Goal: Transaction & Acquisition: Subscribe to service/newsletter

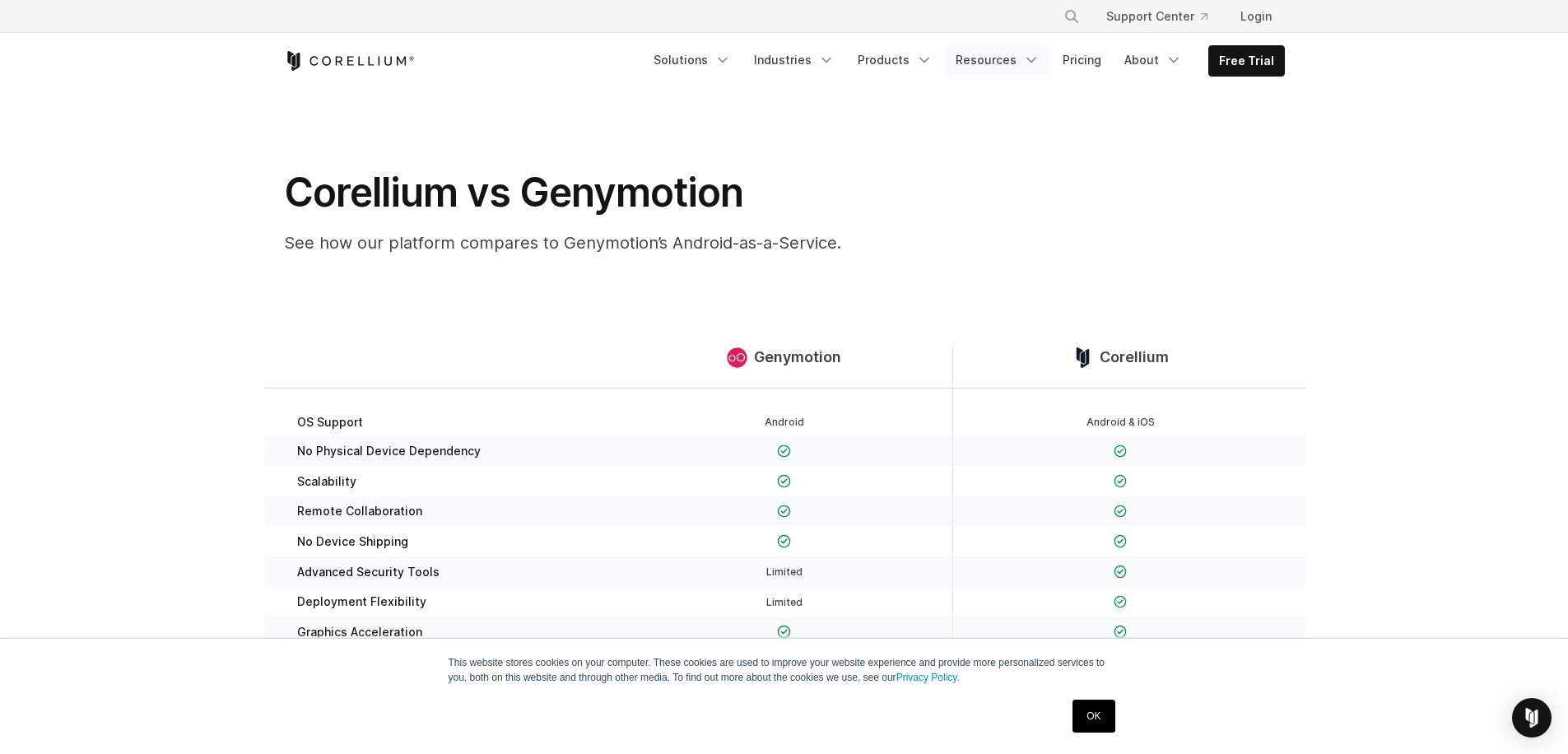
click at [1038, 57] on icon "Navigation Menu" at bounding box center [1032, 60] width 17 height 17
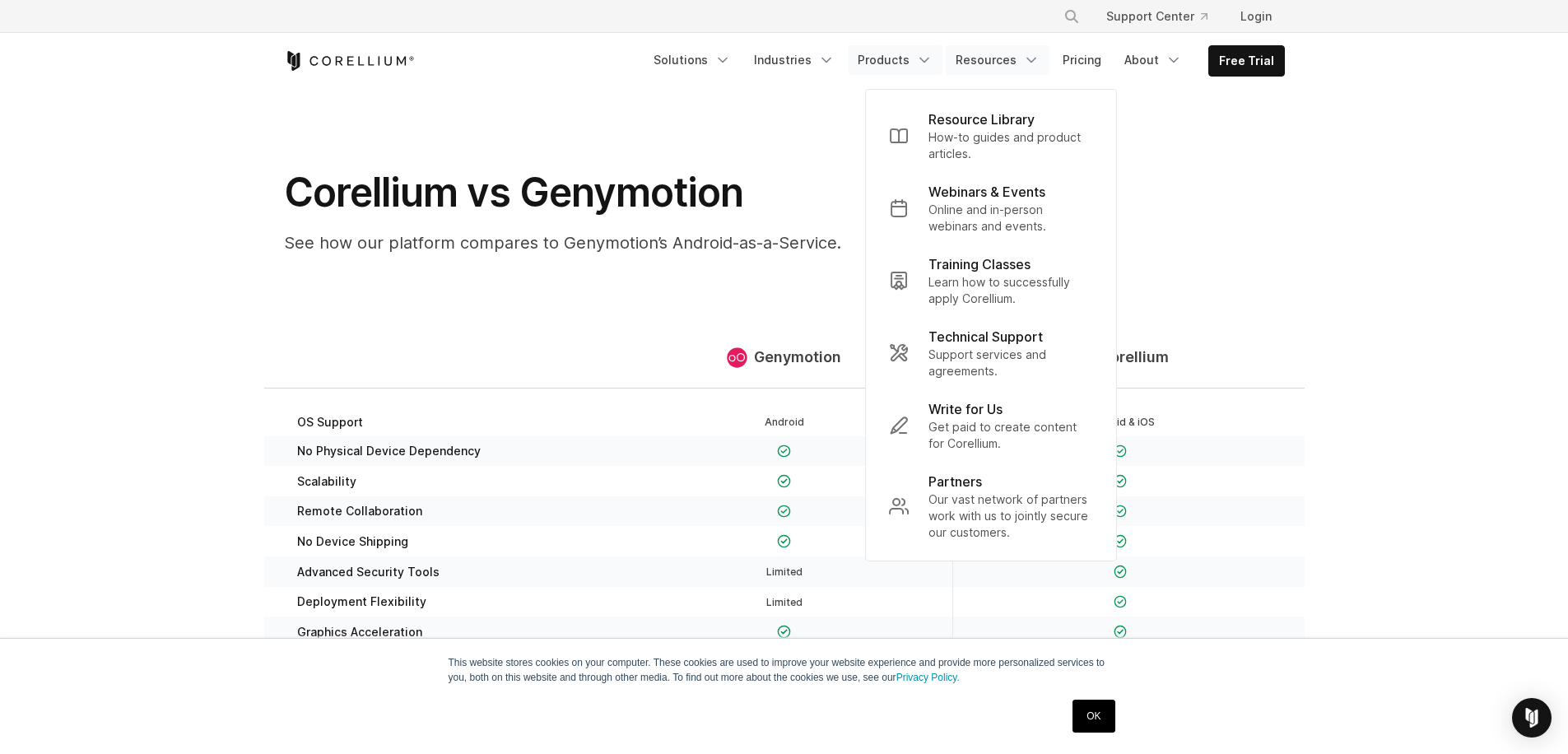
click at [912, 66] on link "Products" at bounding box center [895, 60] width 95 height 29
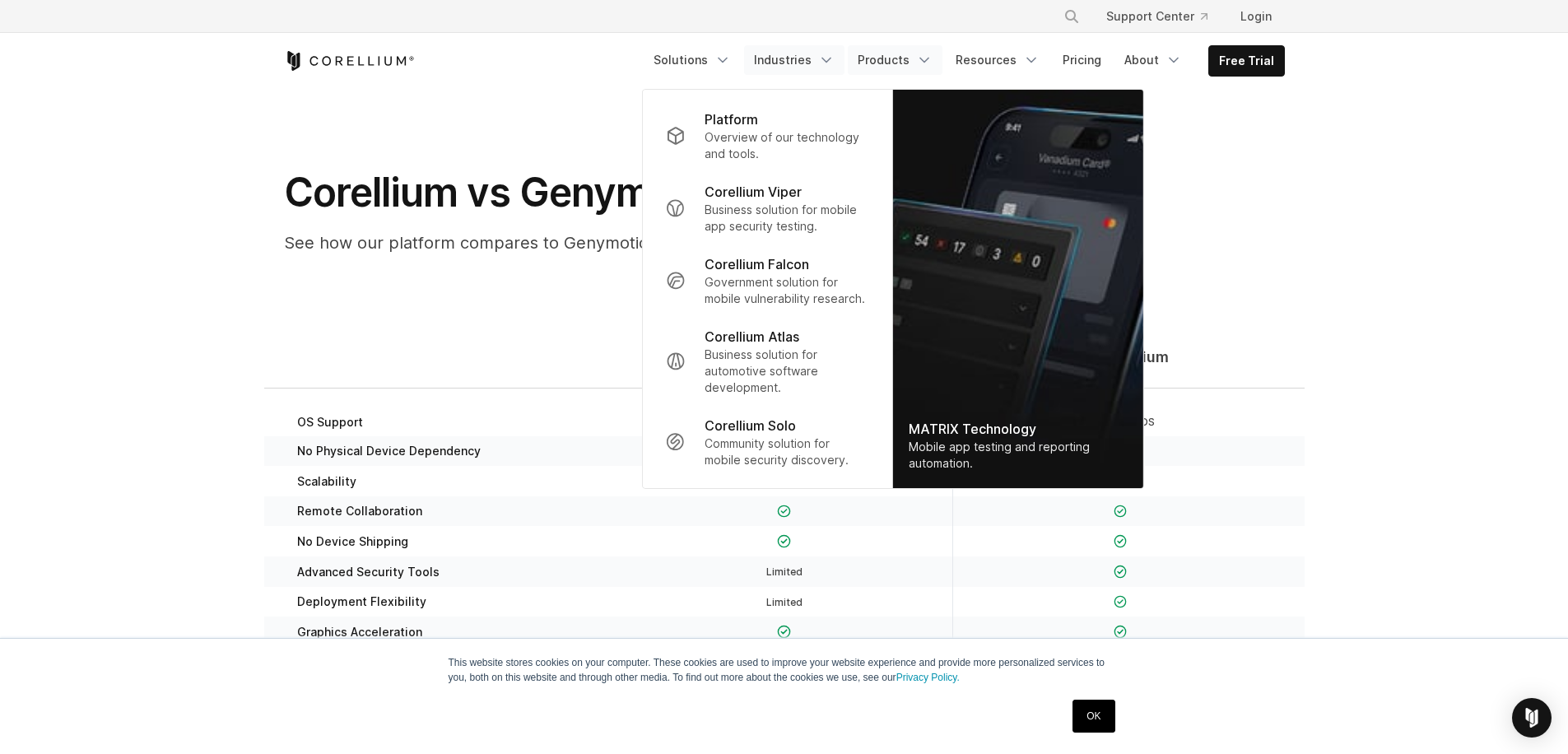
click at [812, 57] on link "Industries" at bounding box center [794, 60] width 100 height 29
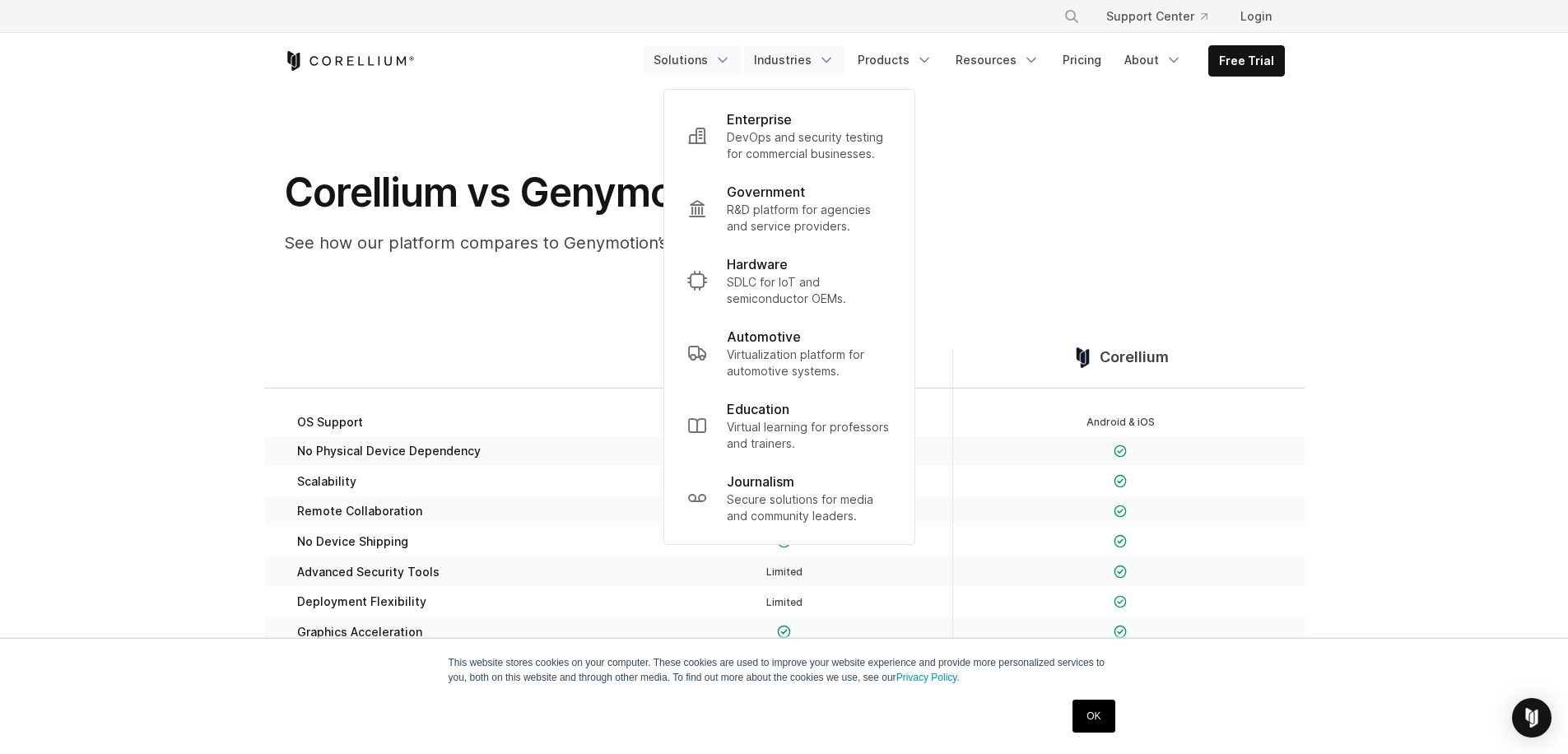
click at [731, 57] on icon "Navigation Menu" at bounding box center [723, 60] width 17 height 17
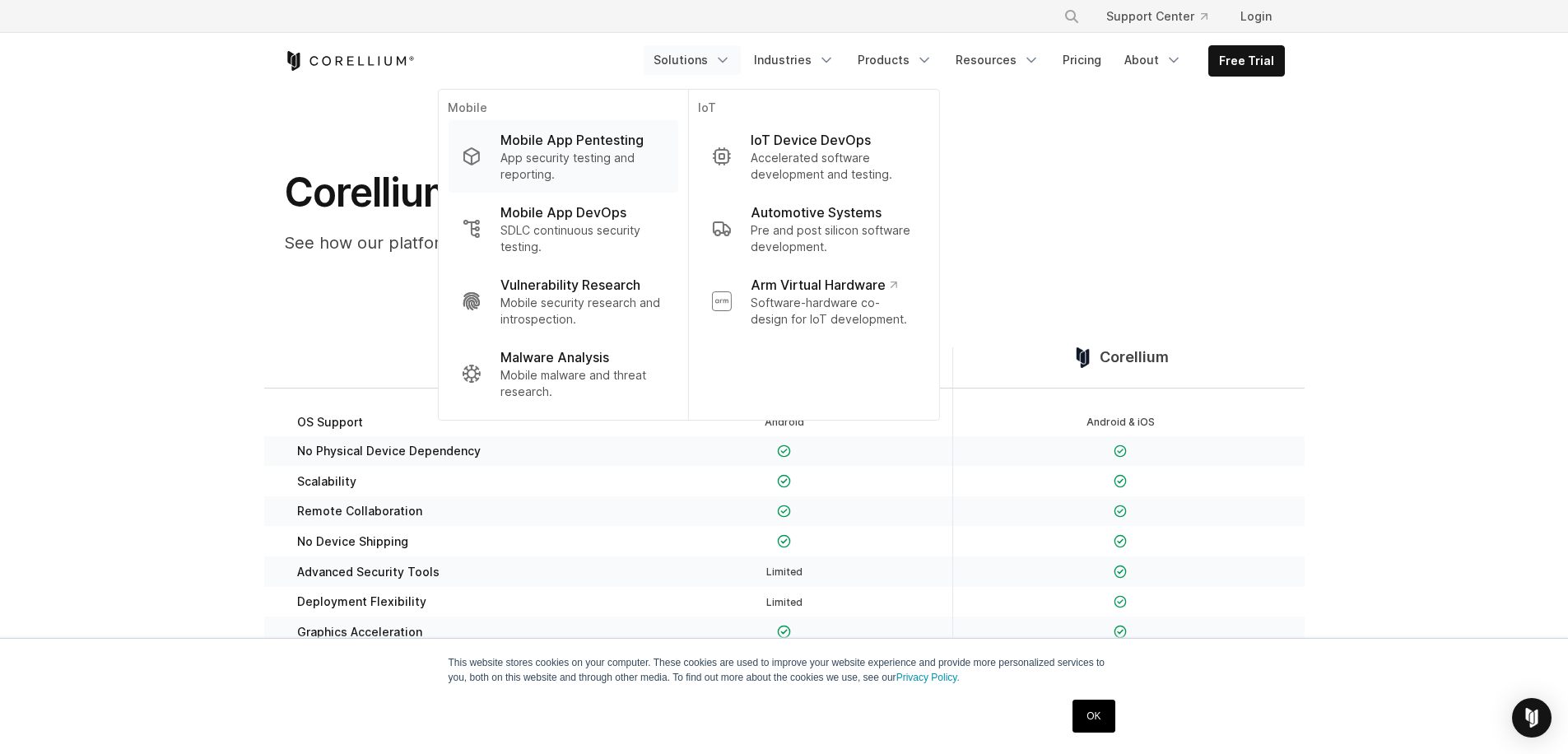
click at [611, 137] on p "Mobile App Pentesting" at bounding box center [572, 141] width 143 height 20
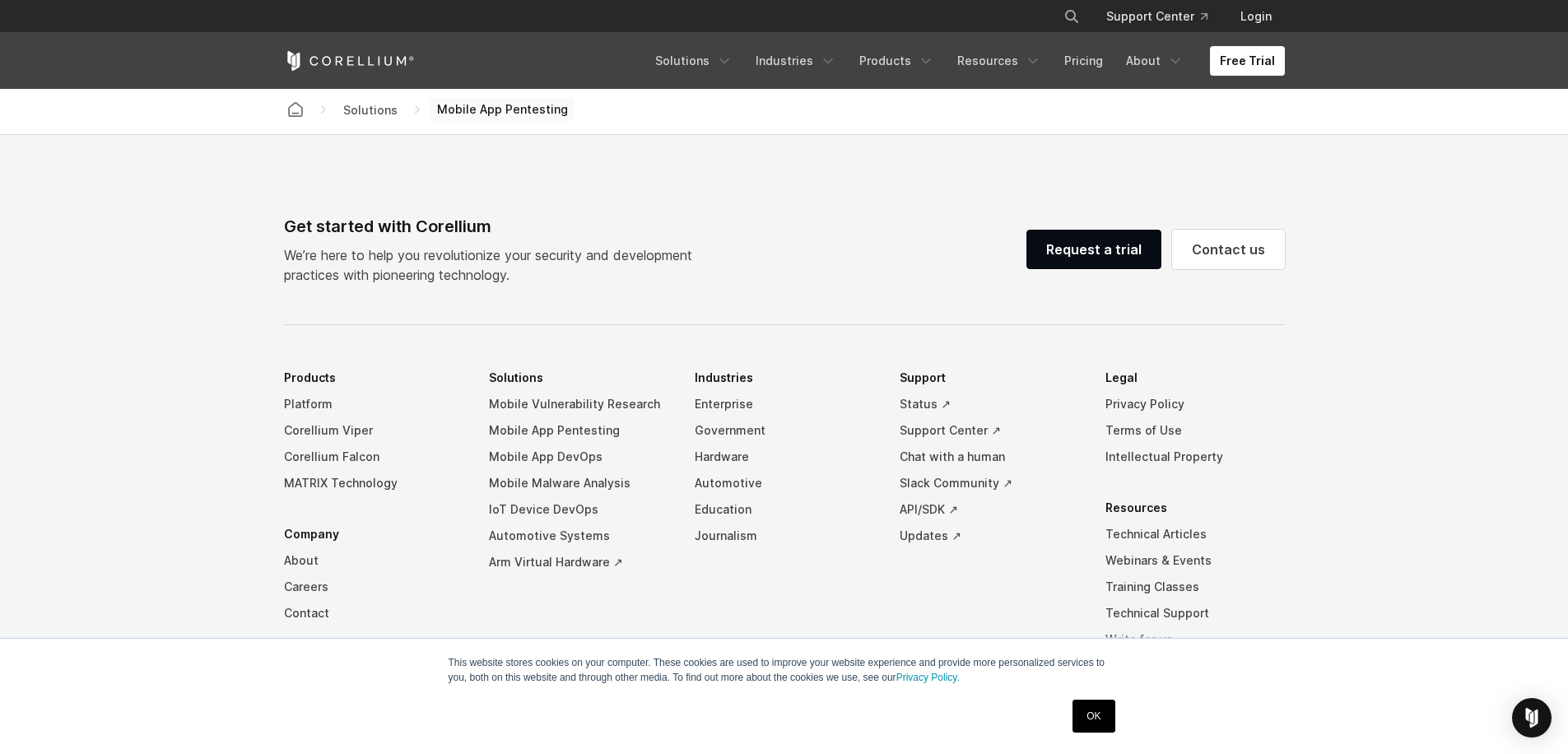
scroll to position [5136, 0]
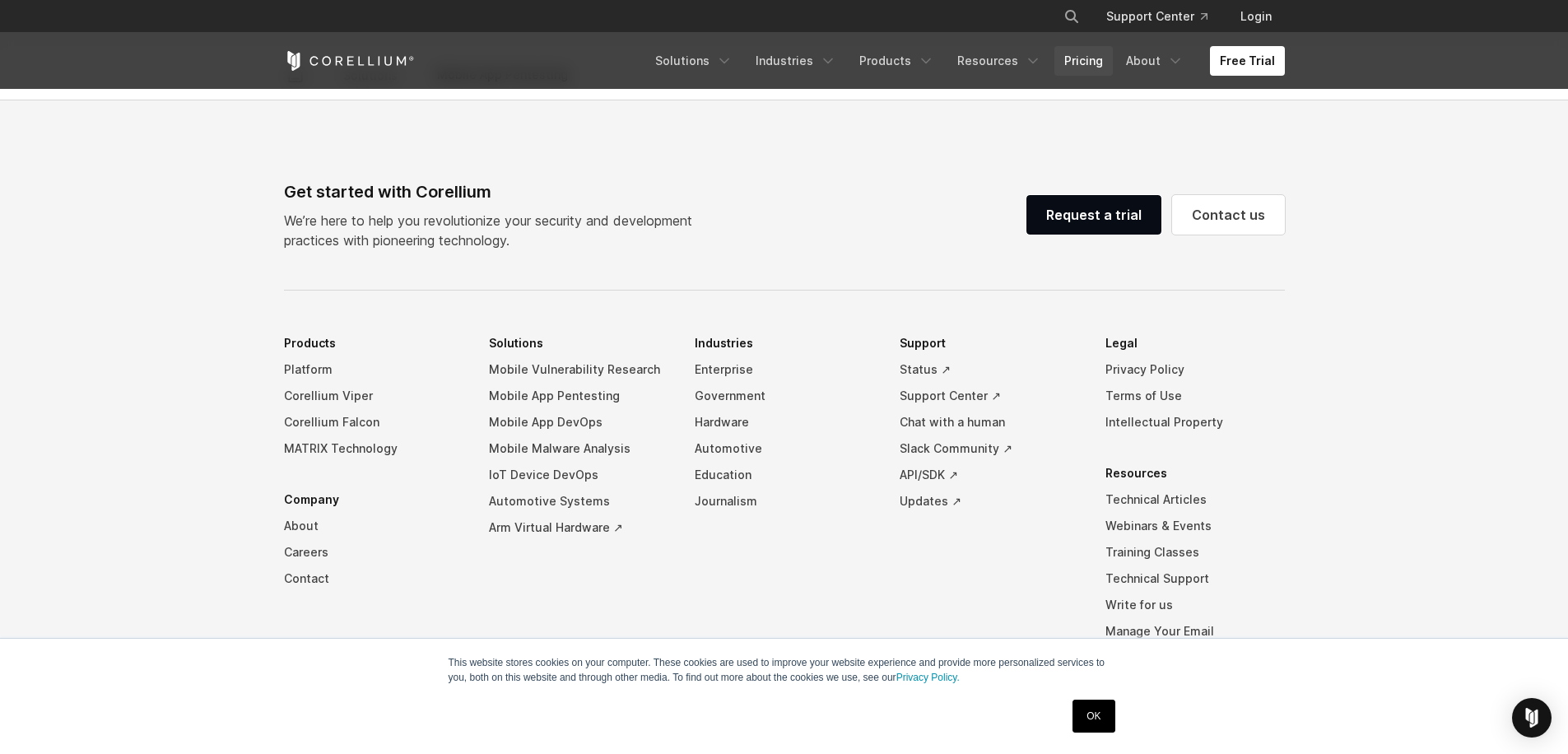
click at [1100, 62] on link "Pricing" at bounding box center [1084, 61] width 59 height 29
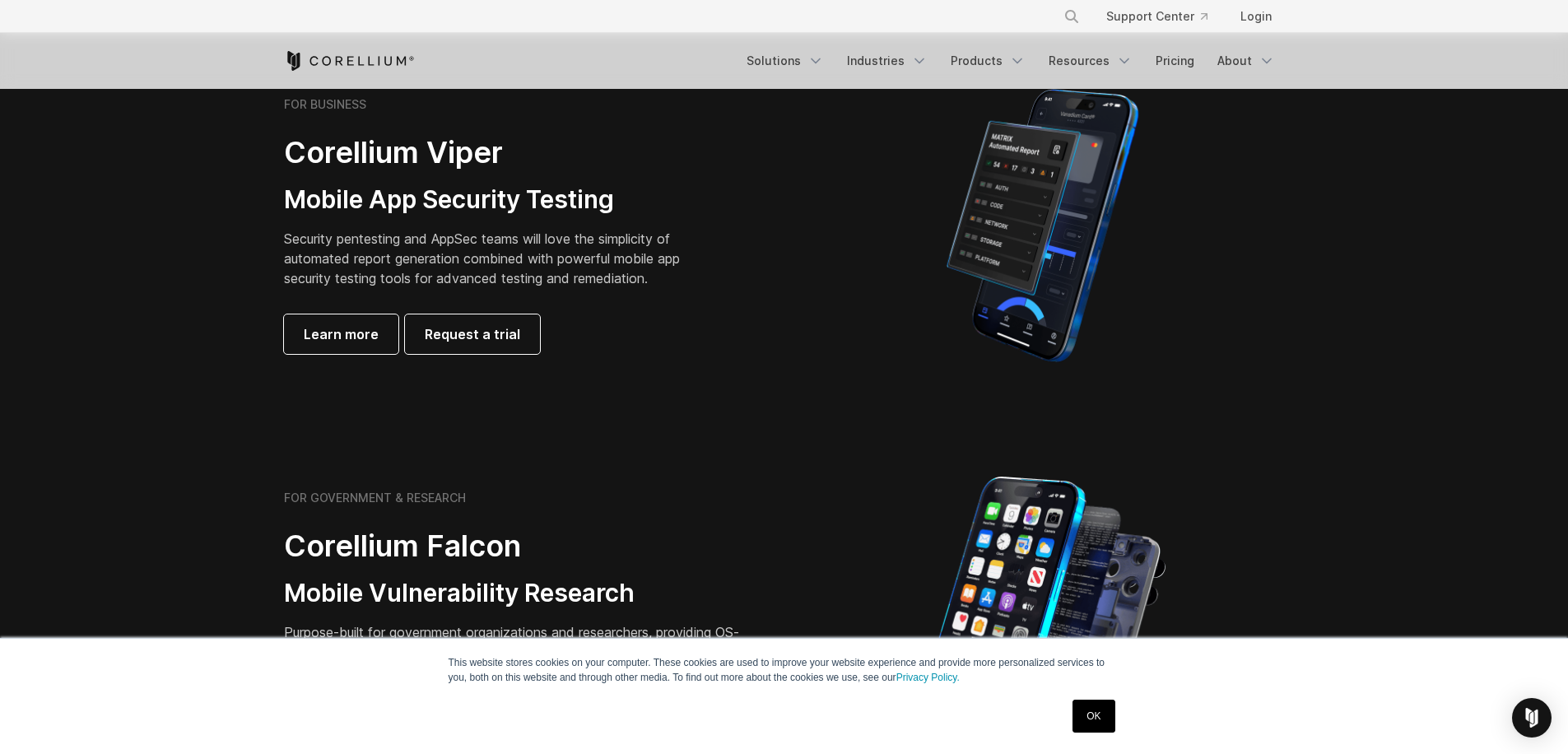
scroll to position [395, 0]
click at [342, 332] on span "Learn more" at bounding box center [342, 335] width 75 height 20
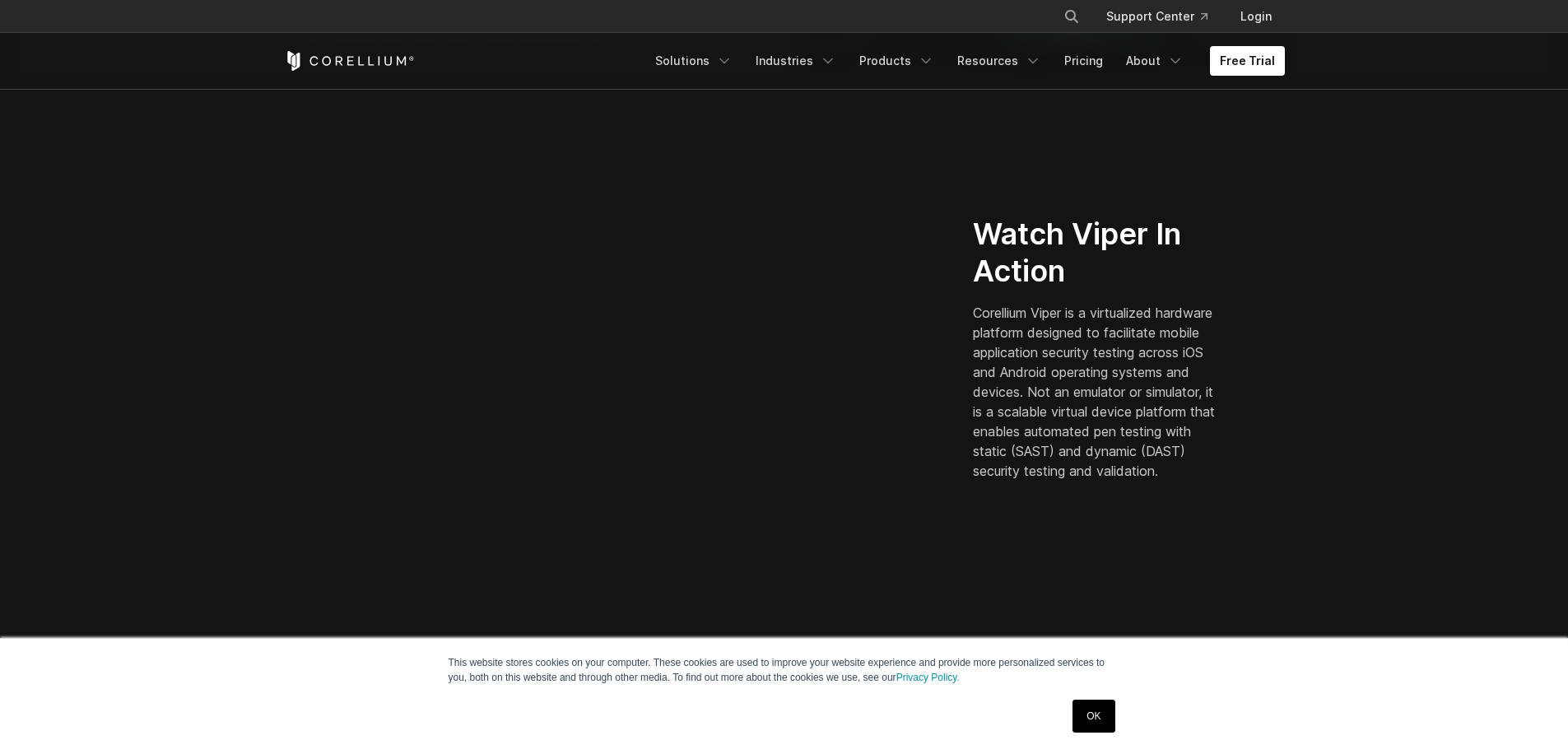
scroll to position [395, 0]
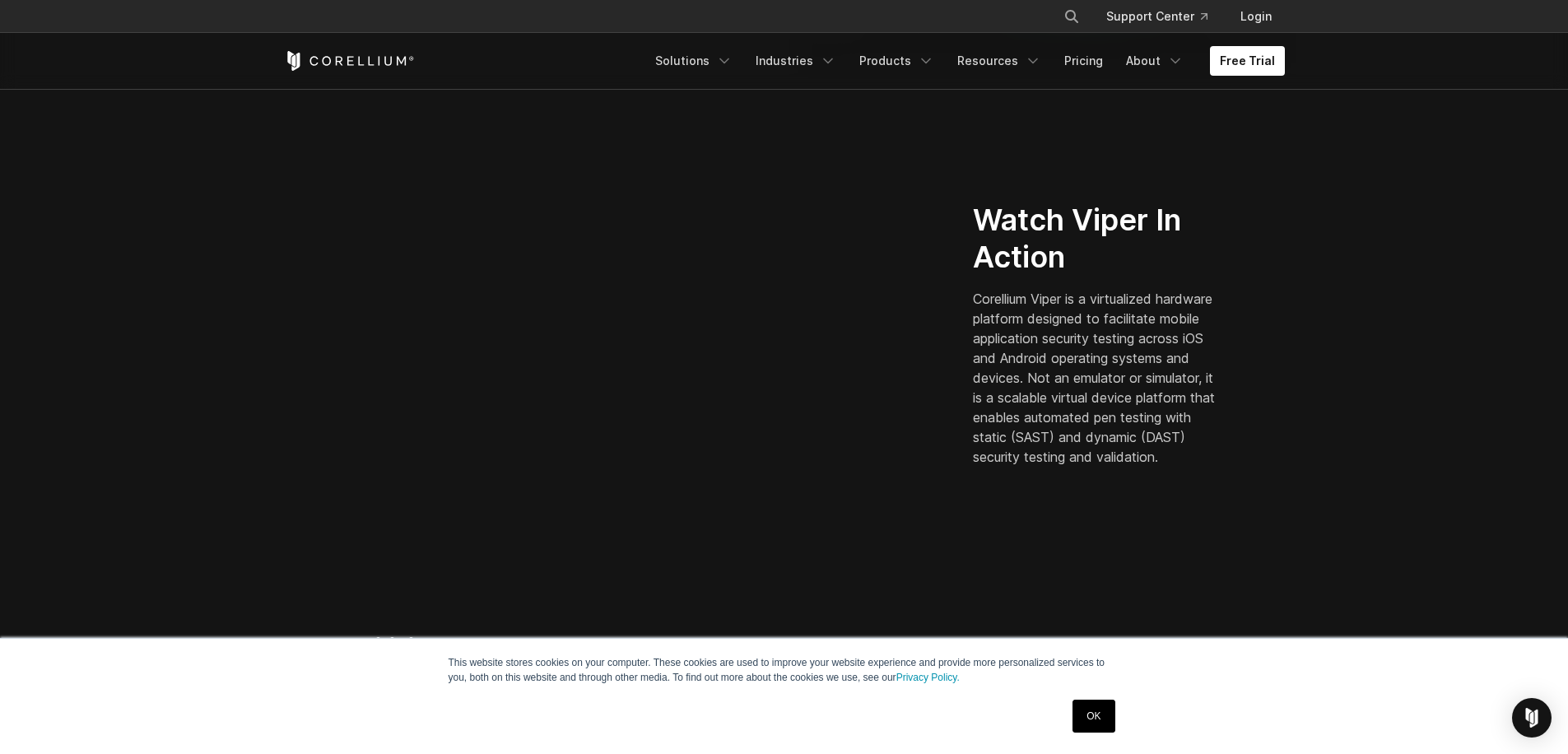
click at [1099, 717] on link "OK" at bounding box center [1094, 716] width 42 height 33
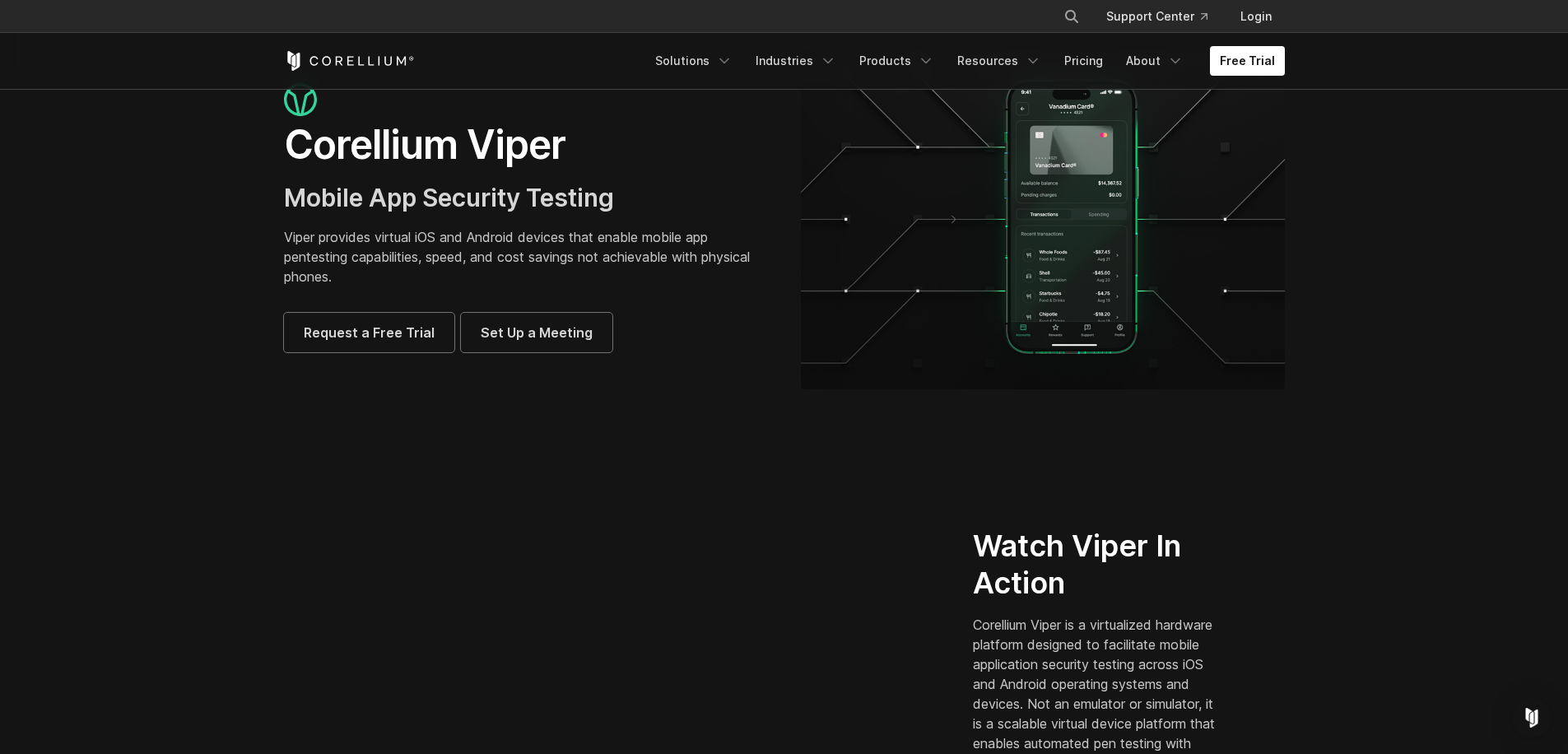
scroll to position [0, 0]
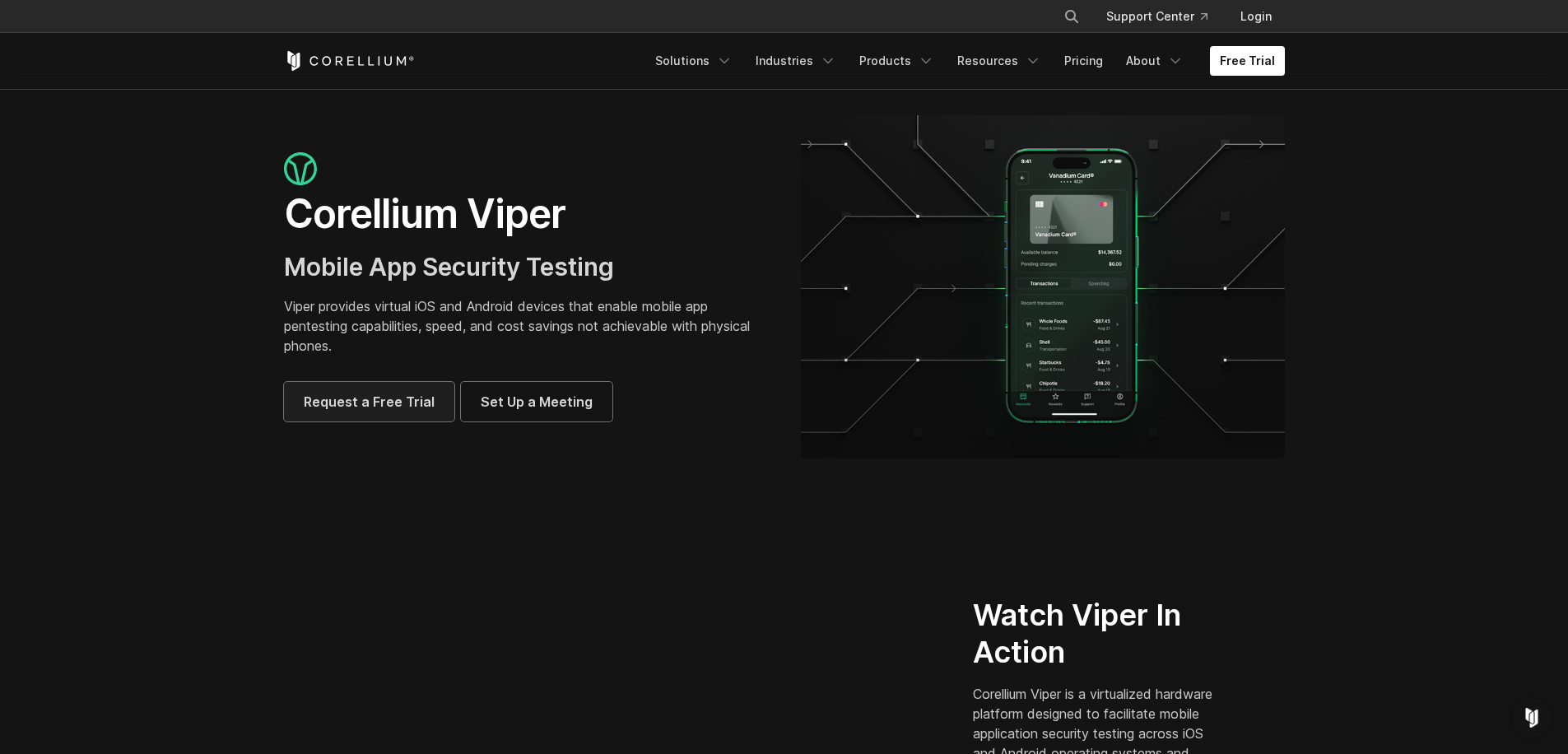
click at [419, 411] on span "Request a Free Trial" at bounding box center [369, 402] width 130 height 20
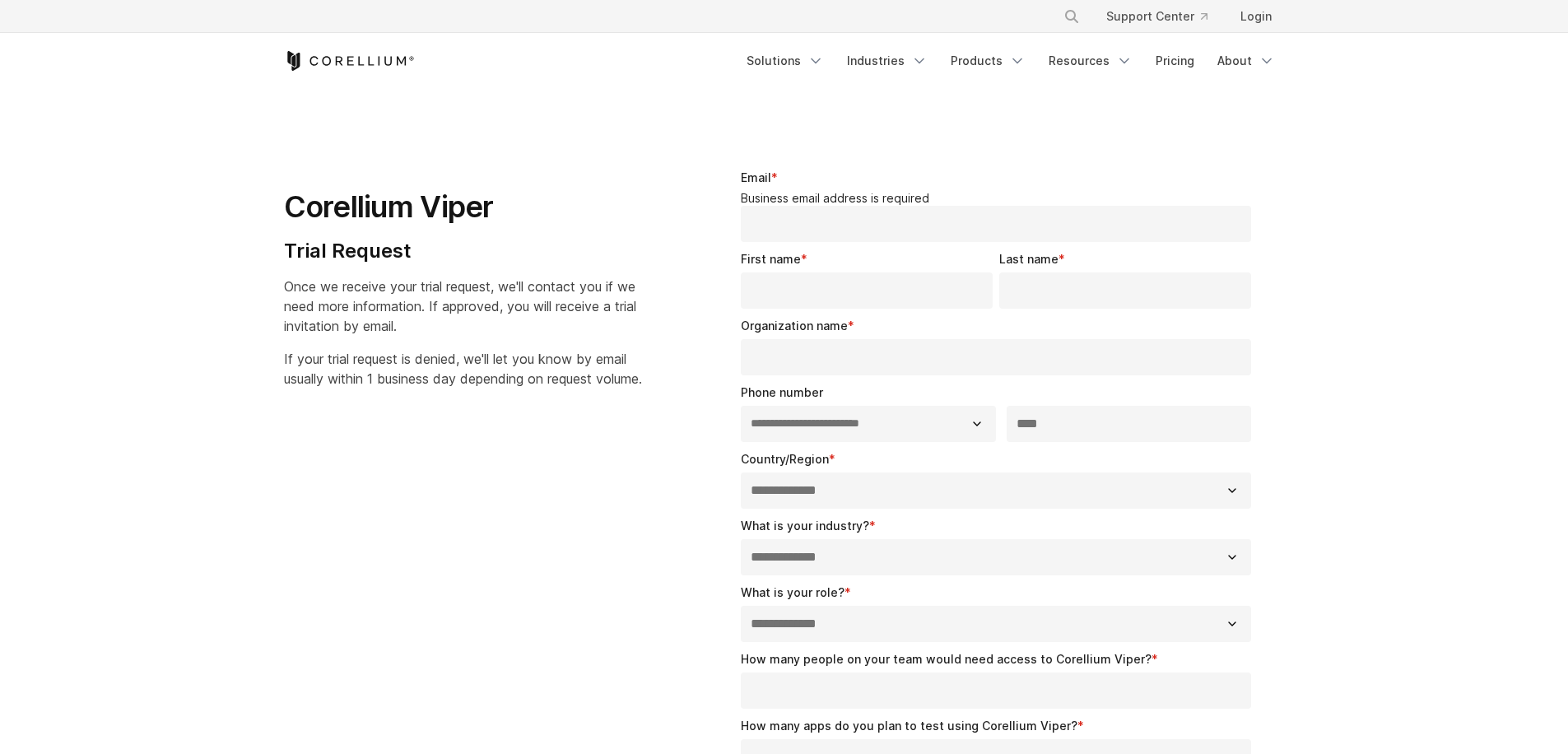
select select "**"
